Goal: Task Accomplishment & Management: Manage account settings

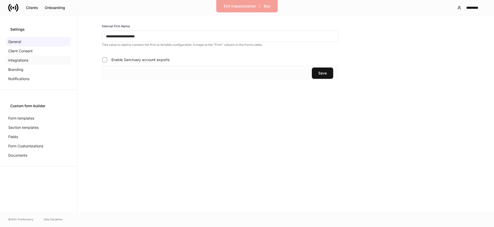
click at [20, 59] on p "Integrations" at bounding box center [18, 60] width 20 height 5
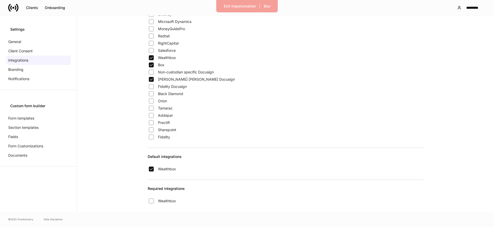
scroll to position [94, 0]
click at [14, 70] on p "Branding" at bounding box center [15, 69] width 15 height 5
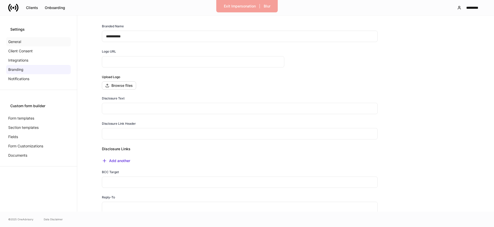
click at [14, 40] on p "General" at bounding box center [14, 41] width 13 height 5
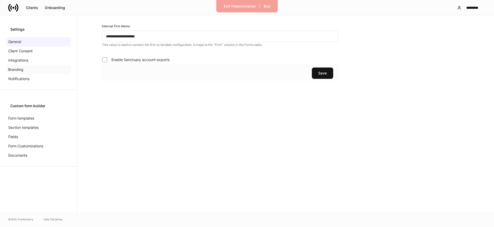
click at [17, 66] on div "Branding" at bounding box center [38, 69] width 65 height 9
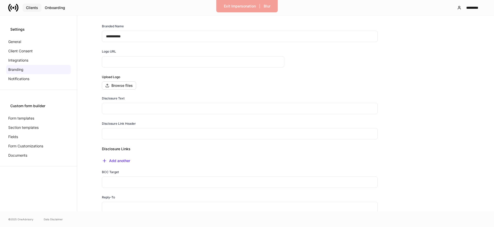
click at [29, 7] on div "Clients" at bounding box center [32, 8] width 12 height 4
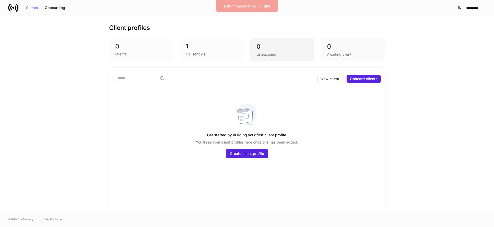
click at [261, 46] on div "0" at bounding box center [282, 46] width 51 height 8
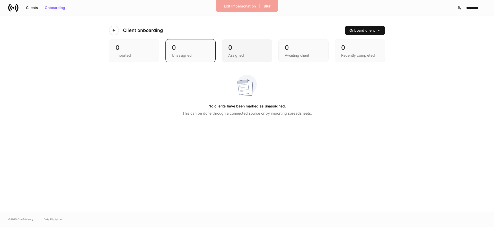
click at [251, 51] on div "0" at bounding box center [246, 48] width 37 height 8
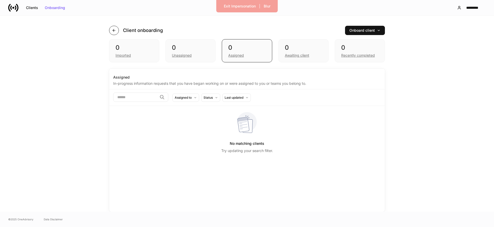
click at [111, 29] on button "button" at bounding box center [114, 30] width 10 height 9
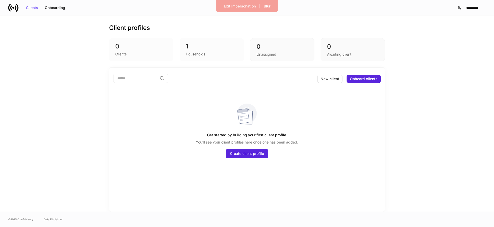
click at [189, 48] on div "1" at bounding box center [212, 46] width 52 height 8
click at [278, 54] on div "Unassigned" at bounding box center [282, 54] width 51 height 6
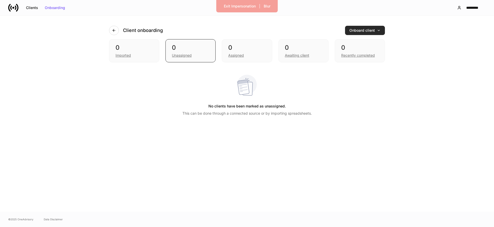
click at [360, 31] on div "Onboard client" at bounding box center [365, 31] width 31 height 4
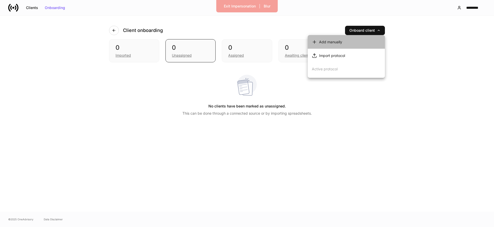
click at [345, 42] on li "Add manually" at bounding box center [346, 42] width 77 height 14
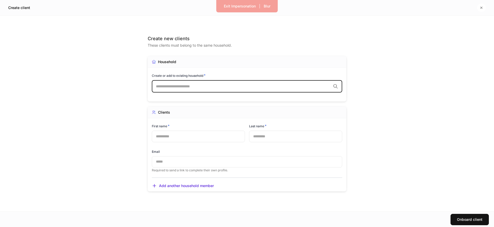
click at [268, 84] on input "text" at bounding box center [243, 86] width 175 height 5
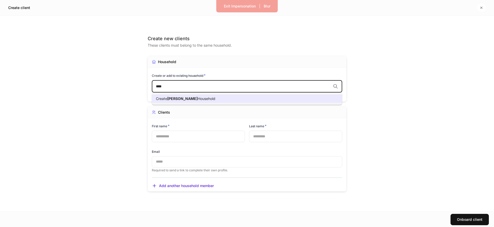
drag, startPoint x: 249, startPoint y: 98, endPoint x: 236, endPoint y: 110, distance: 17.3
click at [249, 98] on li "Create [PERSON_NAME]" at bounding box center [247, 98] width 191 height 8
type input "****"
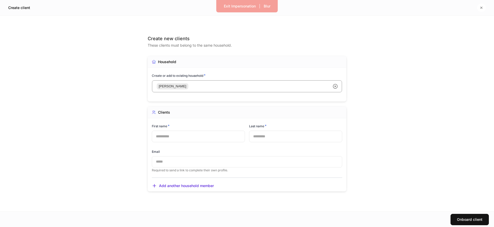
click at [203, 132] on input "text" at bounding box center [198, 136] width 93 height 11
type input "*****"
type input "****"
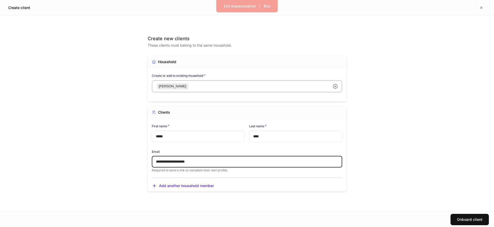
click at [172, 160] on input "**********" at bounding box center [247, 161] width 191 height 11
type input "**********"
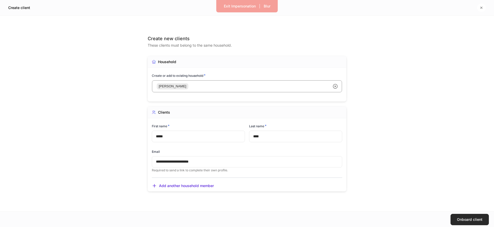
click at [476, 221] on button "Onboard client" at bounding box center [470, 219] width 38 height 11
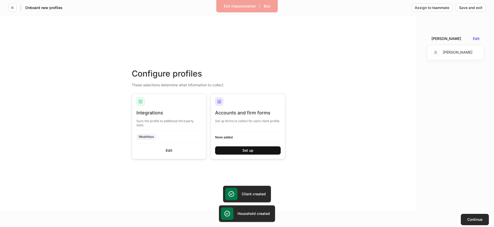
click at [472, 220] on div "Continue" at bounding box center [475, 220] width 15 height 4
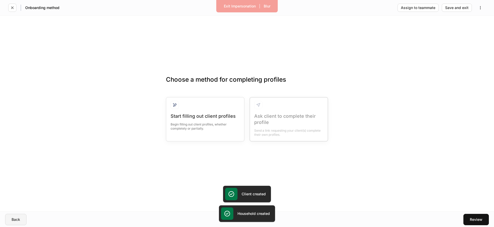
click at [11, 220] on button "Back" at bounding box center [15, 219] width 21 height 11
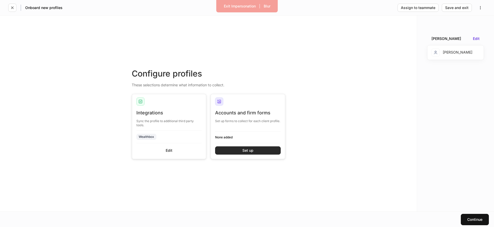
click at [236, 148] on button "Set up" at bounding box center [248, 150] width 66 height 8
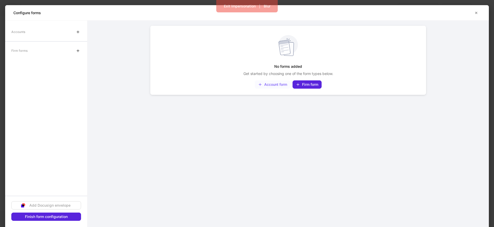
click at [278, 85] on div "Account form" at bounding box center [272, 84] width 29 height 4
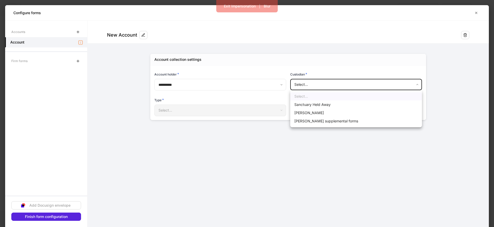
drag, startPoint x: 292, startPoint y: 83, endPoint x: 294, endPoint y: 92, distance: 8.7
click at [292, 83] on body "**********" at bounding box center [247, 113] width 494 height 227
click at [301, 114] on li "[PERSON_NAME]" at bounding box center [356, 113] width 132 height 8
type input "******"
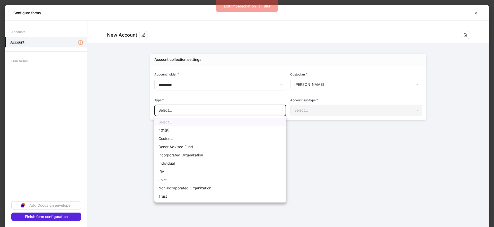
click at [253, 109] on body "**********" at bounding box center [247, 113] width 494 height 227
click at [192, 165] on li "Individual" at bounding box center [220, 163] width 132 height 8
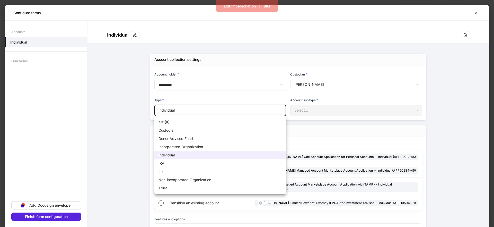
drag, startPoint x: 205, startPoint y: 110, endPoint x: 200, endPoint y: 117, distance: 8.9
click at [205, 110] on body "**********" at bounding box center [247, 113] width 494 height 227
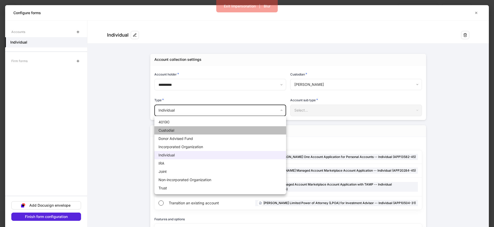
click at [180, 131] on li "Custodial" at bounding box center [220, 130] width 132 height 8
type input "*********"
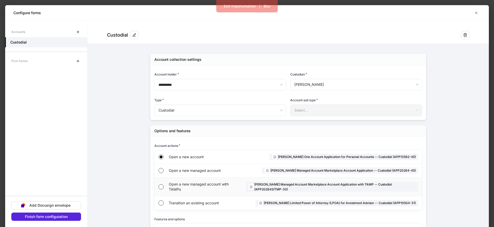
click at [195, 187] on span "Open a new managed account with TAMPs" at bounding box center [203, 186] width 69 height 10
click at [195, 114] on body "**********" at bounding box center [247, 113] width 494 height 227
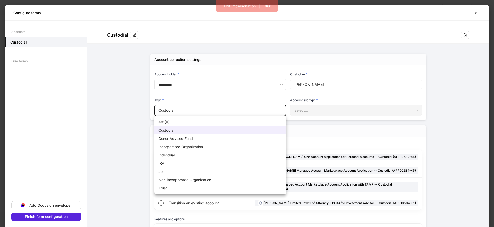
click at [146, 133] on div at bounding box center [247, 113] width 494 height 227
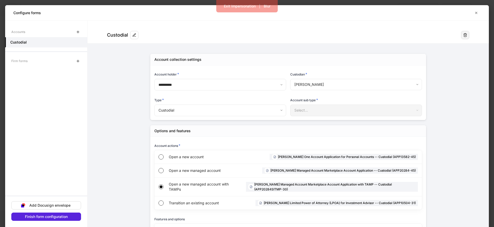
click at [468, 33] on button "button" at bounding box center [465, 35] width 8 height 8
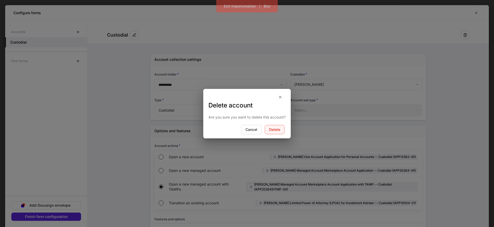
click at [269, 129] on div "Delete" at bounding box center [274, 130] width 11 height 4
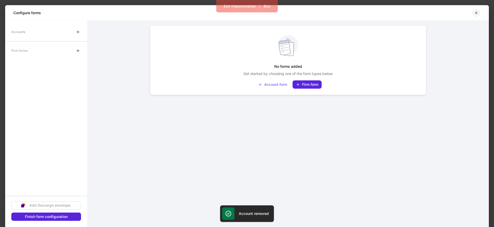
click at [477, 13] on icon "button" at bounding box center [476, 13] width 4 height 4
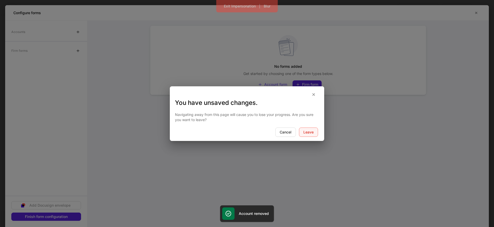
click at [313, 133] on div "Leave" at bounding box center [309, 132] width 10 height 4
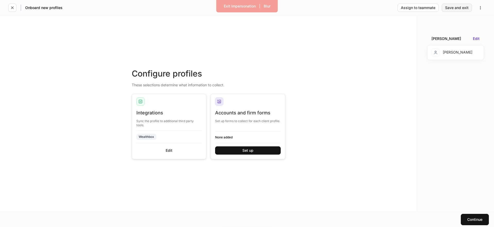
click at [451, 9] on div "Save and exit" at bounding box center [456, 8] width 23 height 4
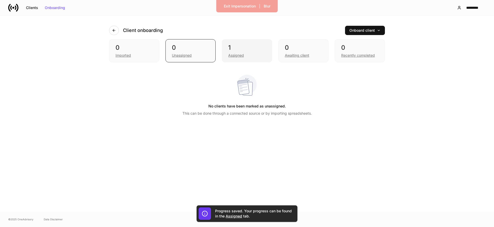
click at [255, 55] on div "Assigned" at bounding box center [246, 55] width 37 height 6
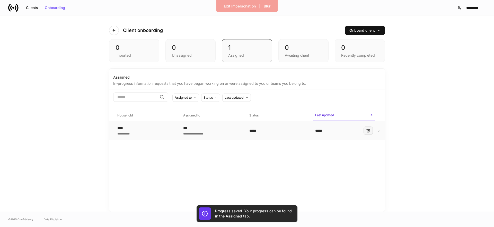
click at [370, 130] on icon "button" at bounding box center [368, 130] width 4 height 4
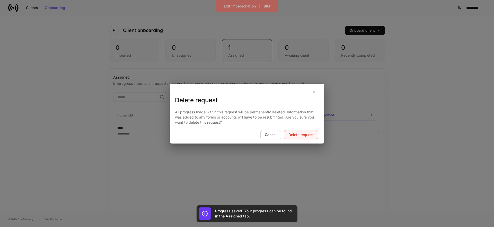
click at [316, 135] on button "Delete request" at bounding box center [301, 134] width 34 height 9
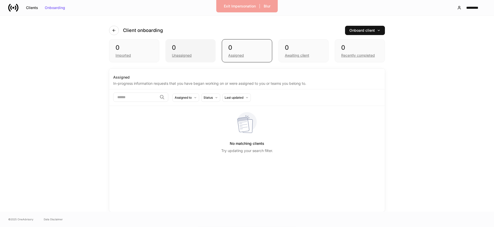
click at [187, 57] on div "Unassigned" at bounding box center [182, 55] width 20 height 5
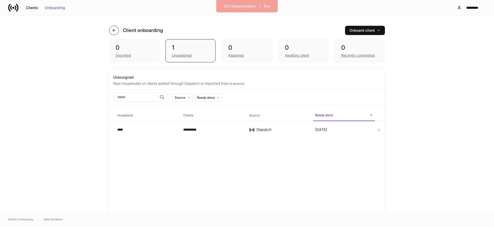
click at [117, 31] on button "button" at bounding box center [114, 30] width 10 height 9
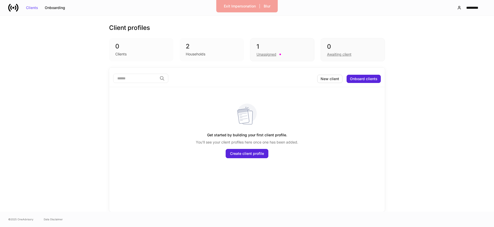
drag, startPoint x: 185, startPoint y: 48, endPoint x: 196, endPoint y: 54, distance: 13.1
click at [185, 48] on div "2 Households" at bounding box center [212, 49] width 64 height 23
click at [264, 52] on div "Unassigned" at bounding box center [267, 54] width 20 height 5
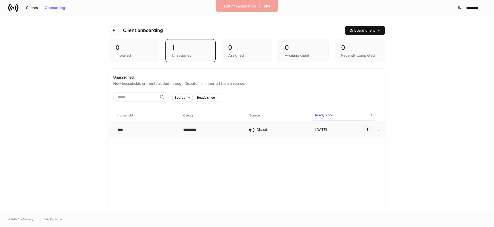
click at [366, 129] on icon "button" at bounding box center [368, 129] width 4 height 4
click at [352, 155] on p "Delete household" at bounding box center [350, 154] width 29 height 5
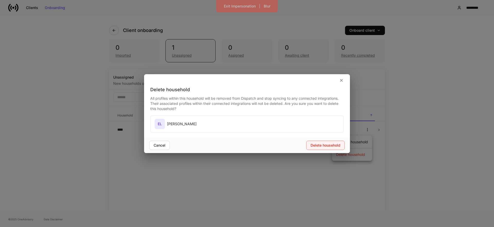
click at [326, 144] on div "Delete household" at bounding box center [326, 145] width 30 height 4
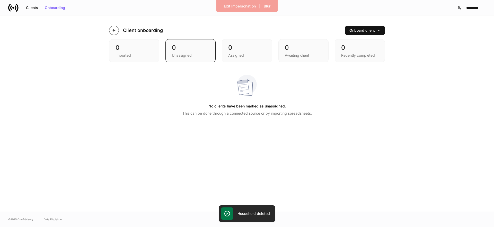
click at [116, 31] on icon "button" at bounding box center [114, 30] width 4 height 4
